Goal: Find specific page/section: Find specific page/section

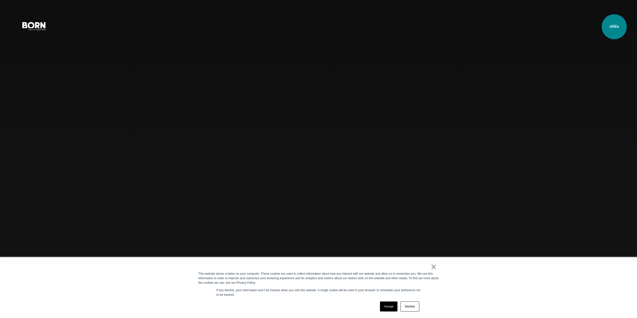
click at [614, 27] on button "Primary Menu" at bounding box center [614, 26] width 12 height 11
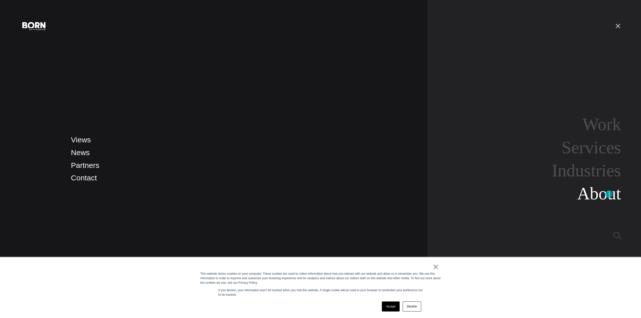
click at [609, 194] on link "About" at bounding box center [599, 193] width 44 height 19
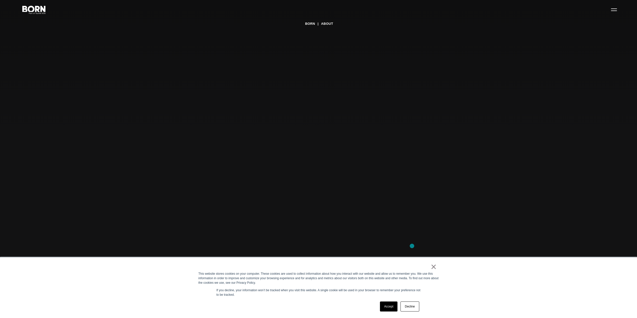
scroll to position [25, 0]
click at [433, 266] on link "×" at bounding box center [434, 267] width 6 height 5
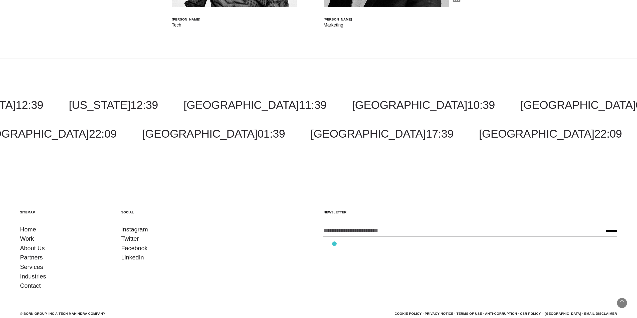
scroll to position [2236, 0]
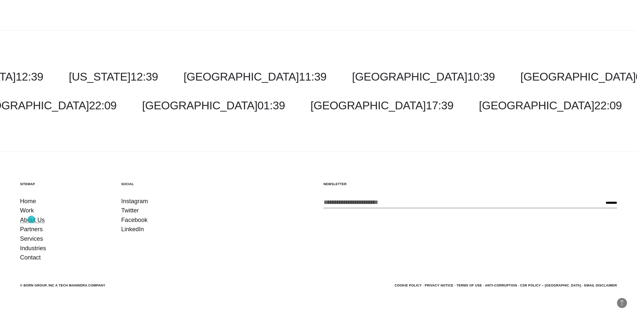
click at [31, 220] on link "About Us" at bounding box center [32, 220] width 25 height 10
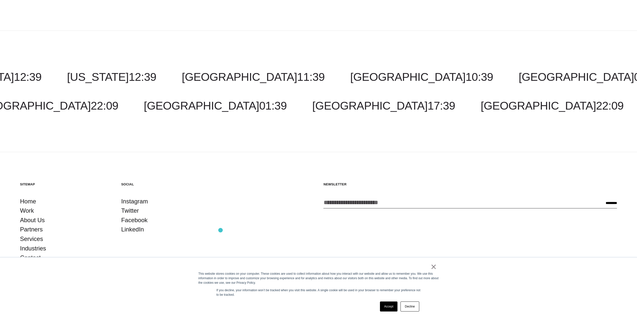
scroll to position [2236, 0]
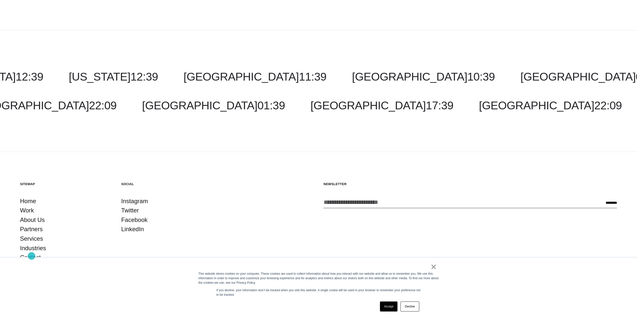
click at [32, 256] on link "Contact" at bounding box center [30, 258] width 21 height 10
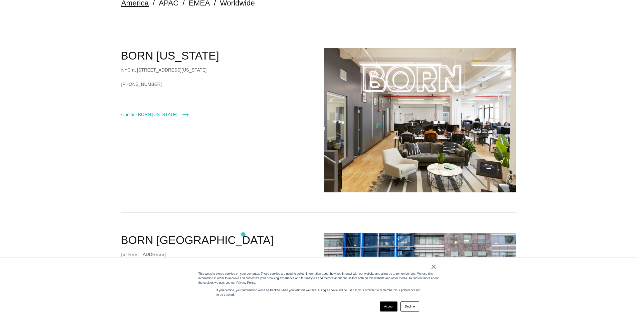
scroll to position [200, 0]
